Goal: Task Accomplishment & Management: Manage account settings

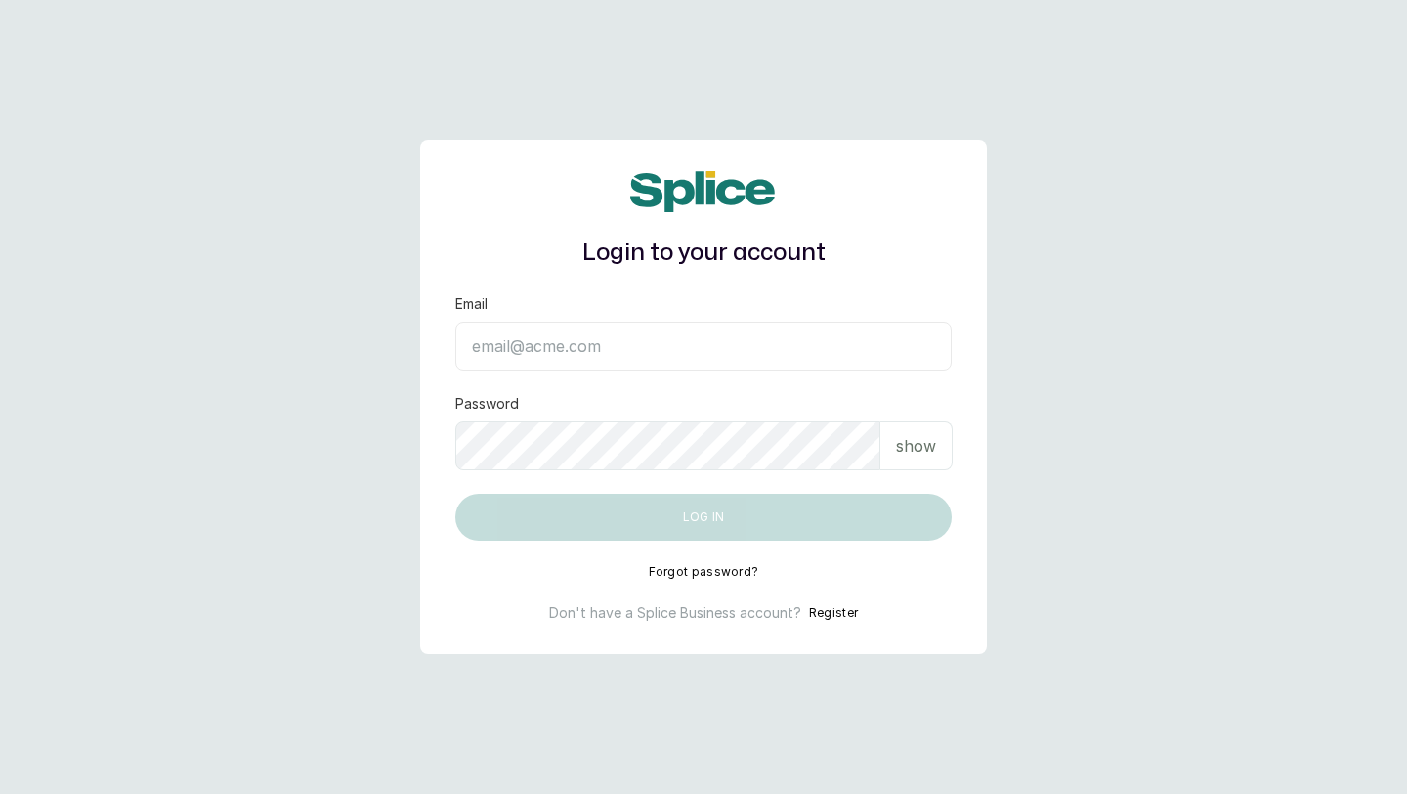
type input "[EMAIL_ADDRESS][DOMAIN_NAME]"
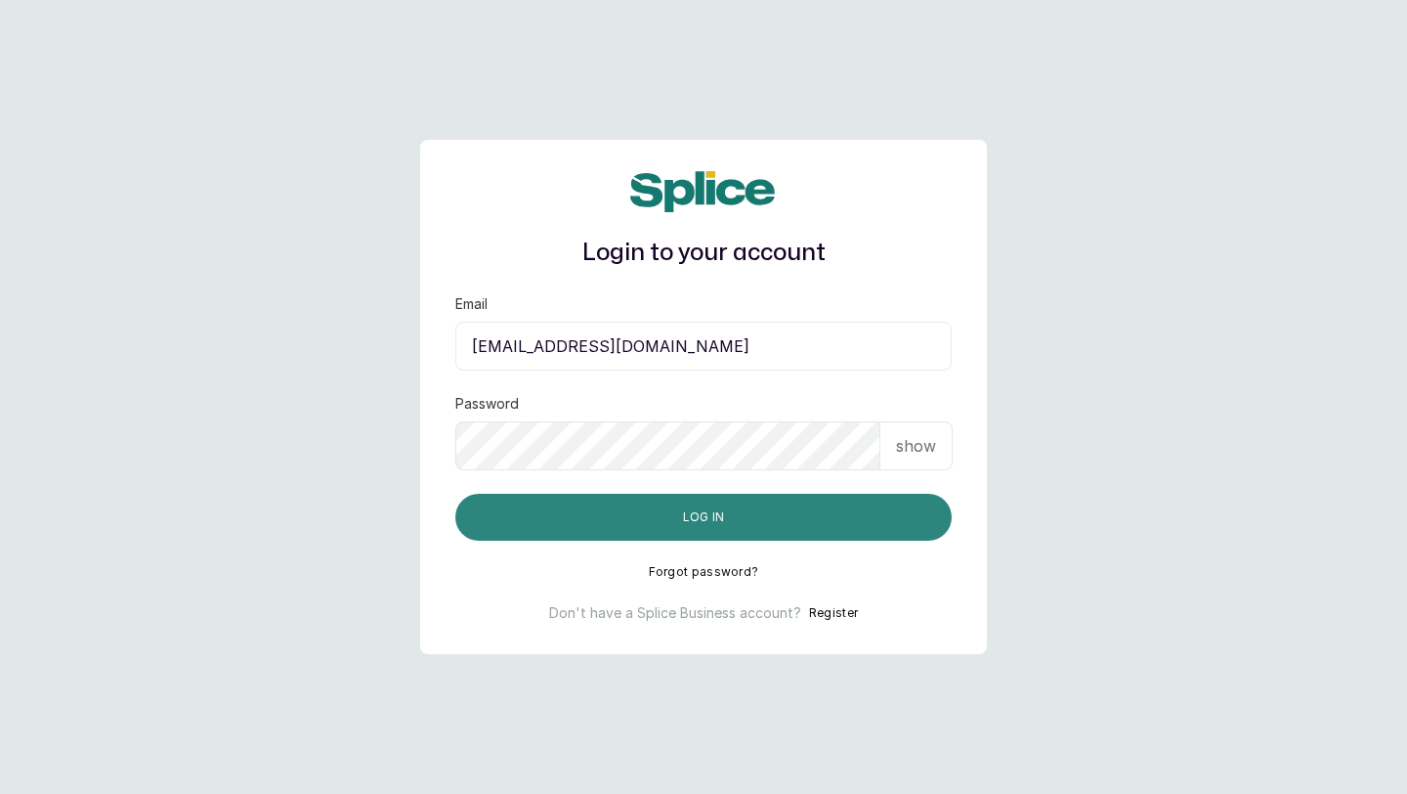
click at [834, 511] on button "Log in" at bounding box center [703, 516] width 496 height 47
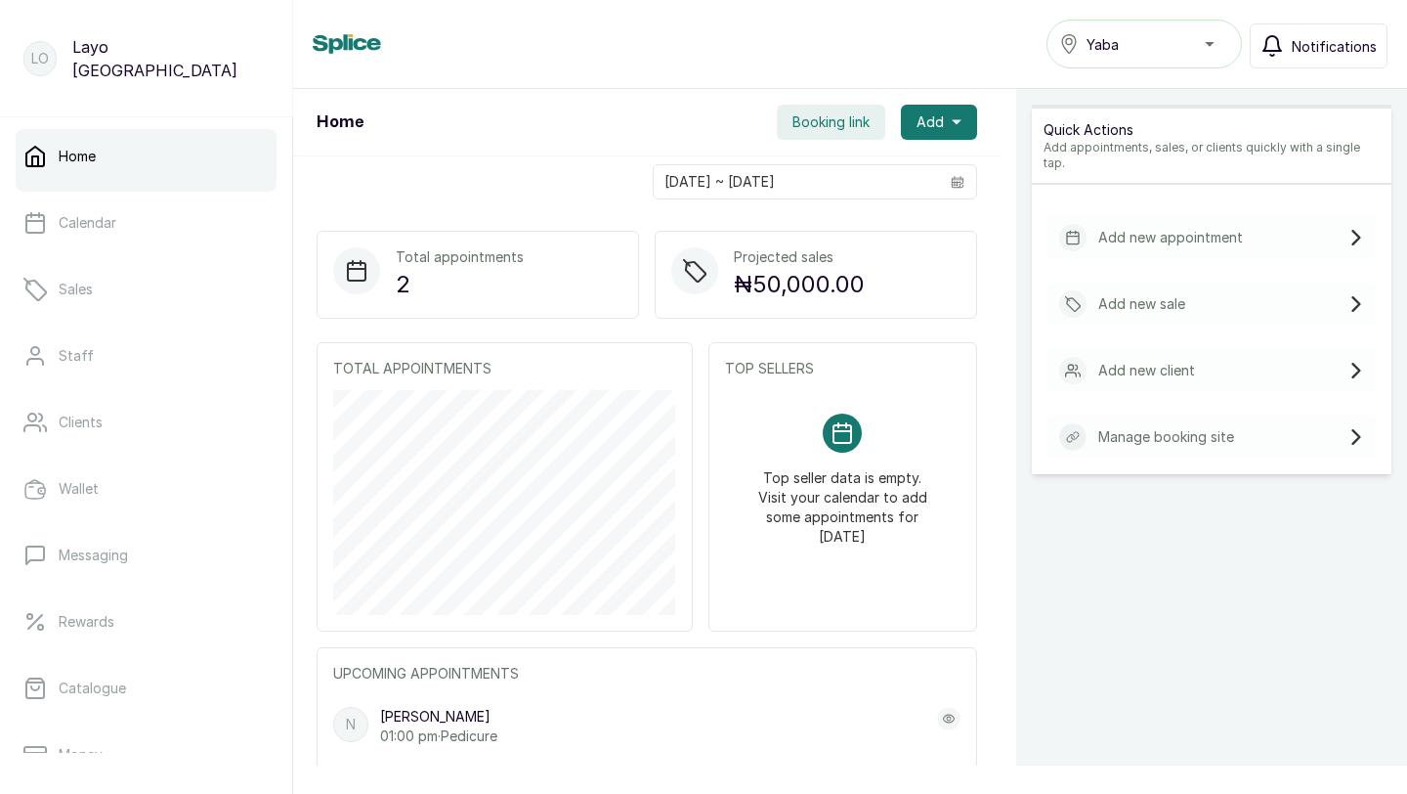
click at [1293, 41] on button "Notifications" at bounding box center [1319, 45] width 138 height 45
click at [1099, 55] on div "Yaba" at bounding box center [1144, 43] width 170 height 23
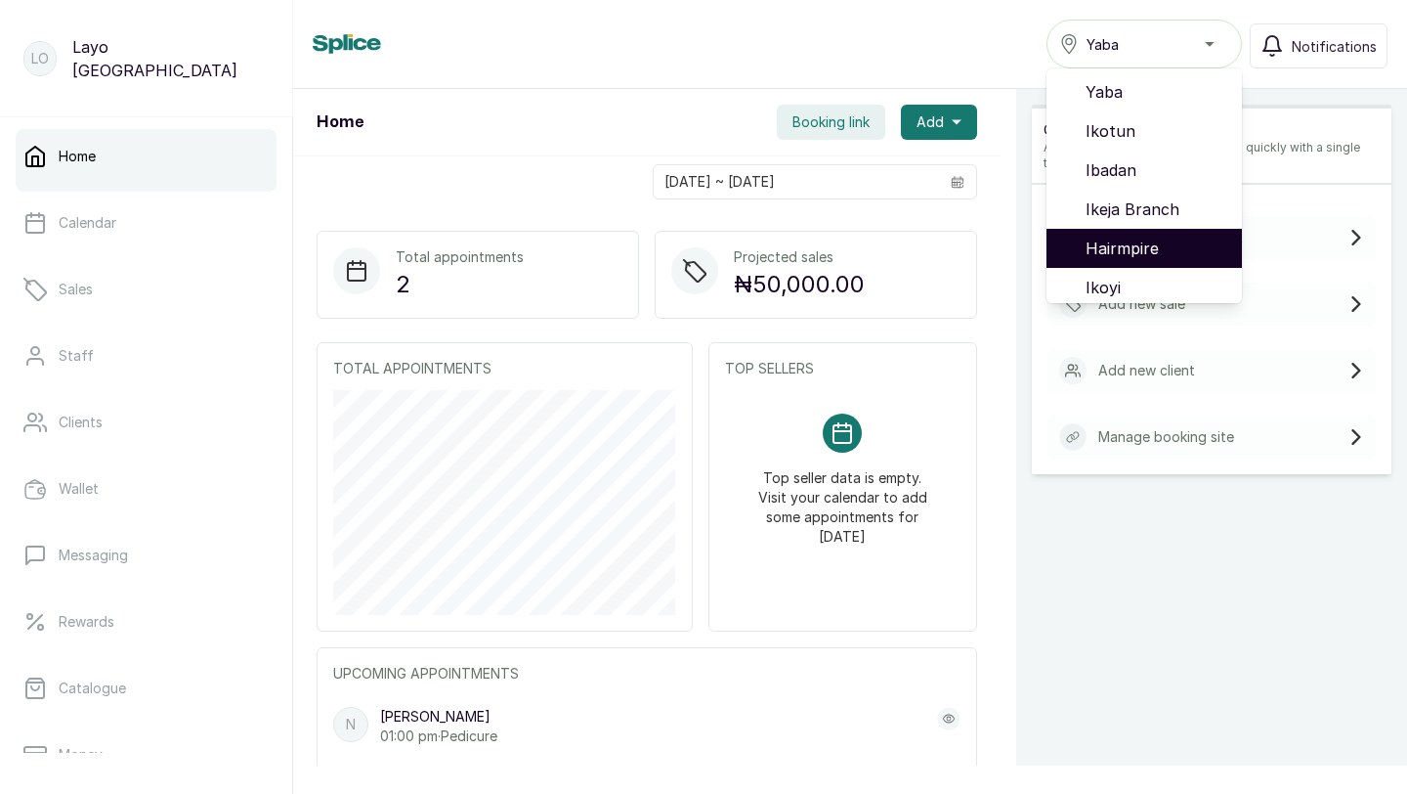
scroll to position [125, 0]
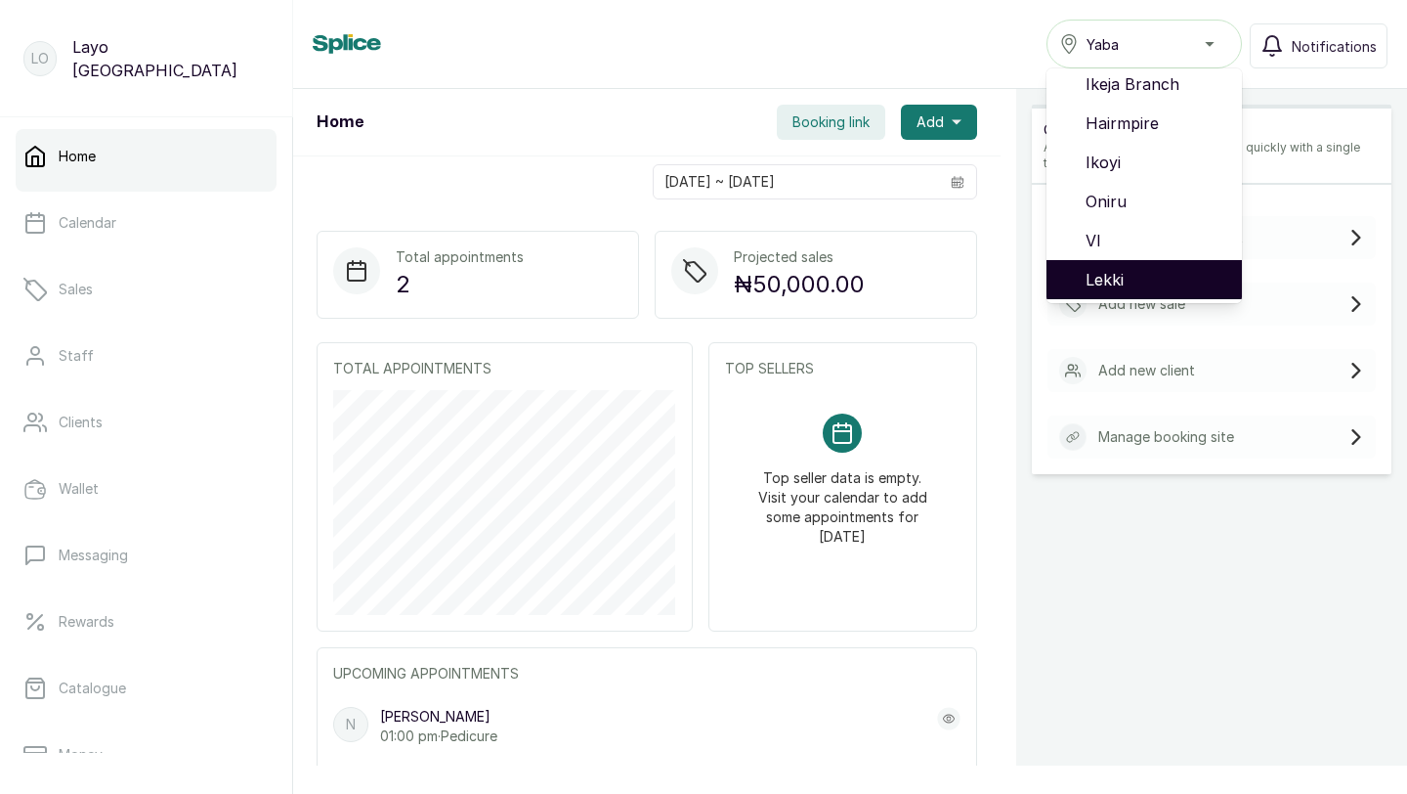
click at [1112, 268] on span "Lekki" at bounding box center [1156, 279] width 141 height 23
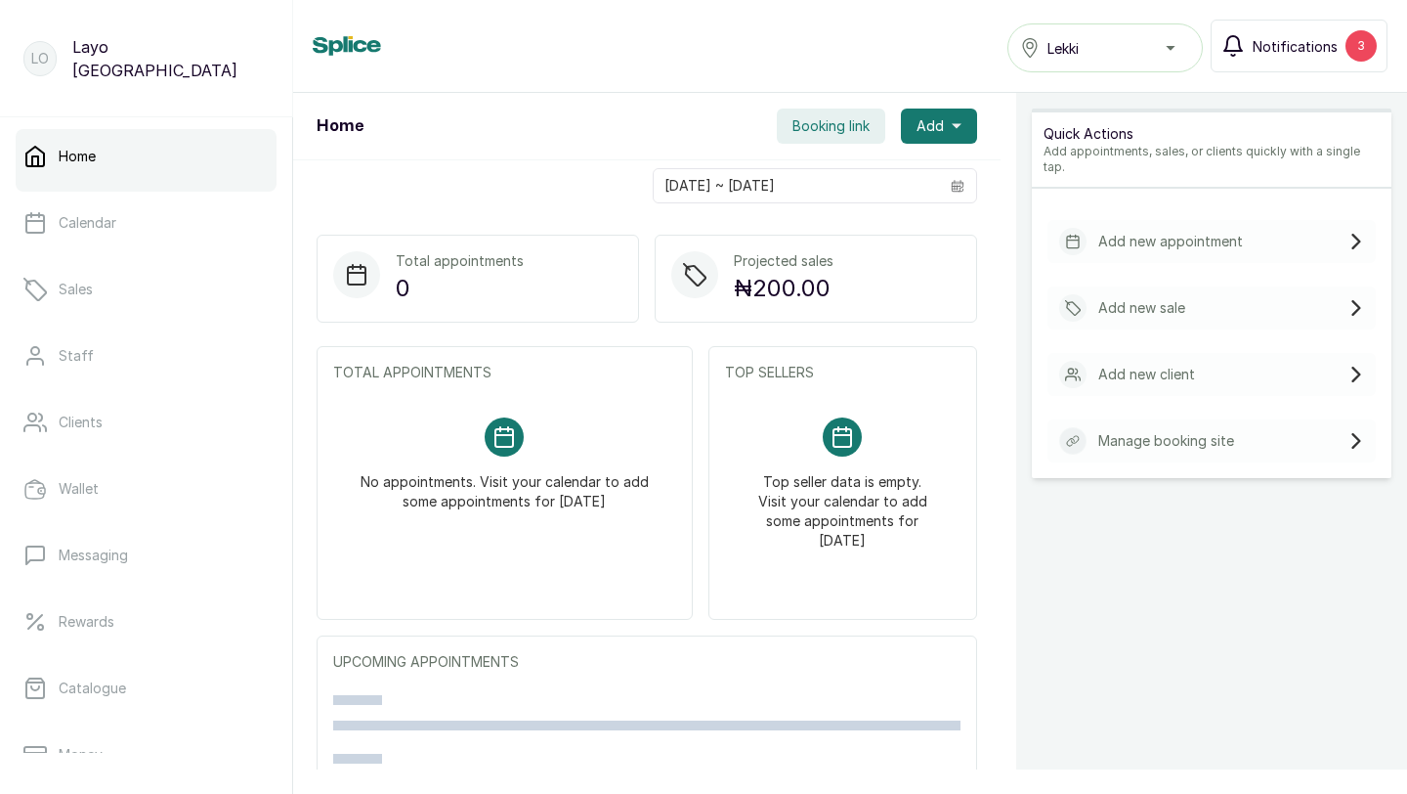
click at [1294, 56] on span "Notifications" at bounding box center [1295, 46] width 85 height 21
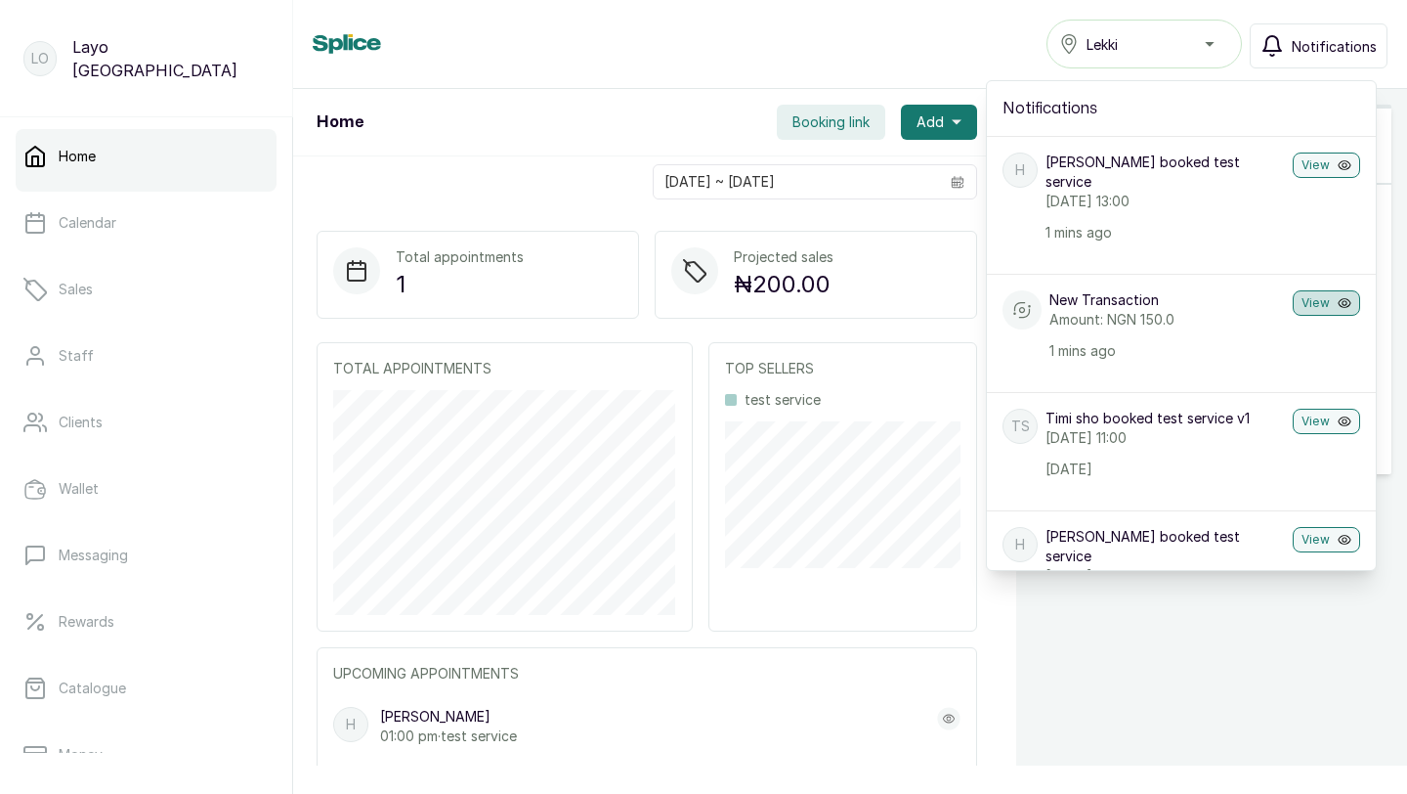
click at [1327, 290] on button "View" at bounding box center [1326, 302] width 67 height 25
